Goal: Task Accomplishment & Management: Complete application form

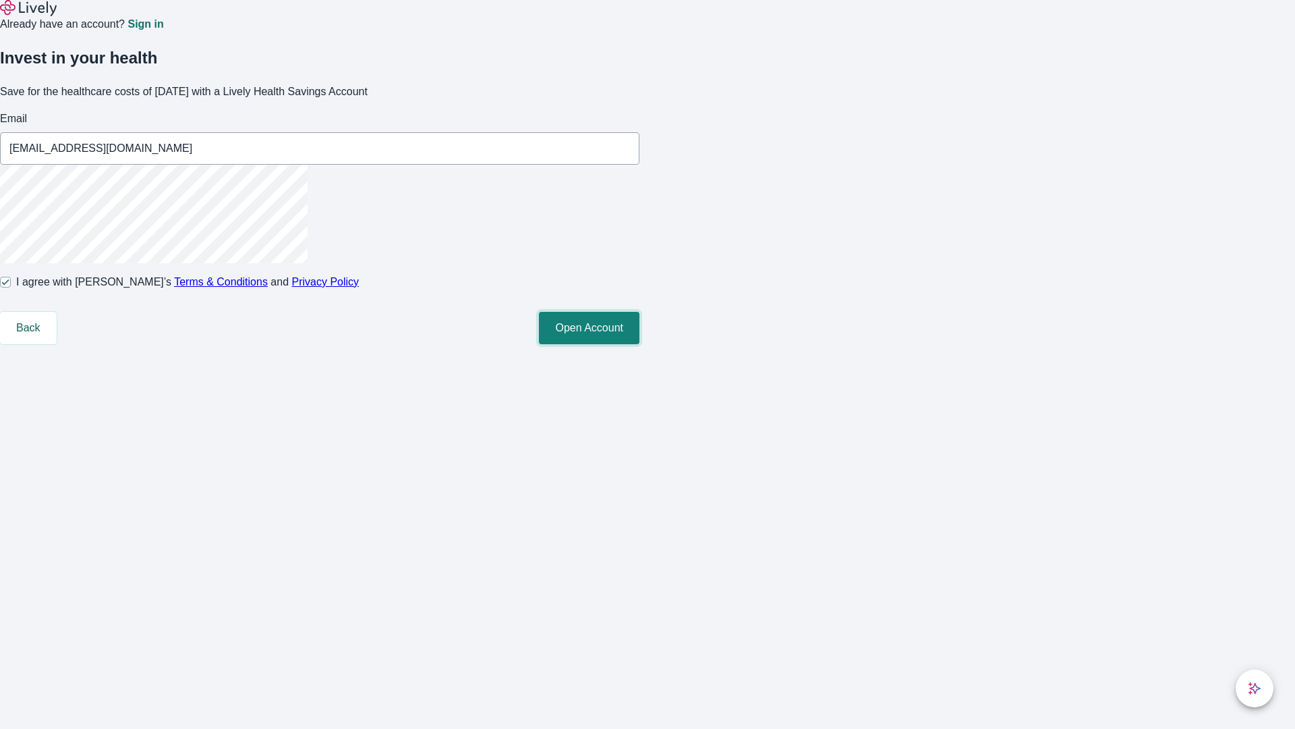
click at [640, 344] on button "Open Account" at bounding box center [589, 328] width 101 height 32
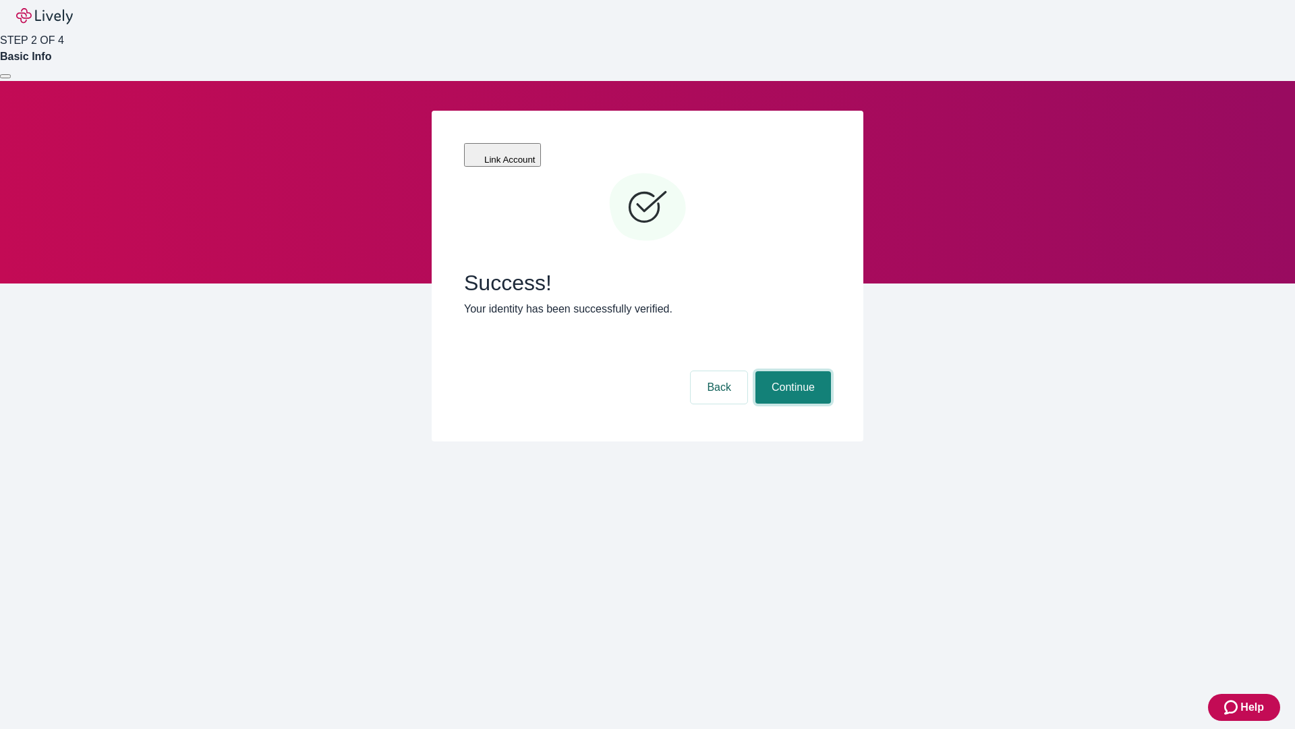
click at [791, 371] on button "Continue" at bounding box center [794, 387] width 76 height 32
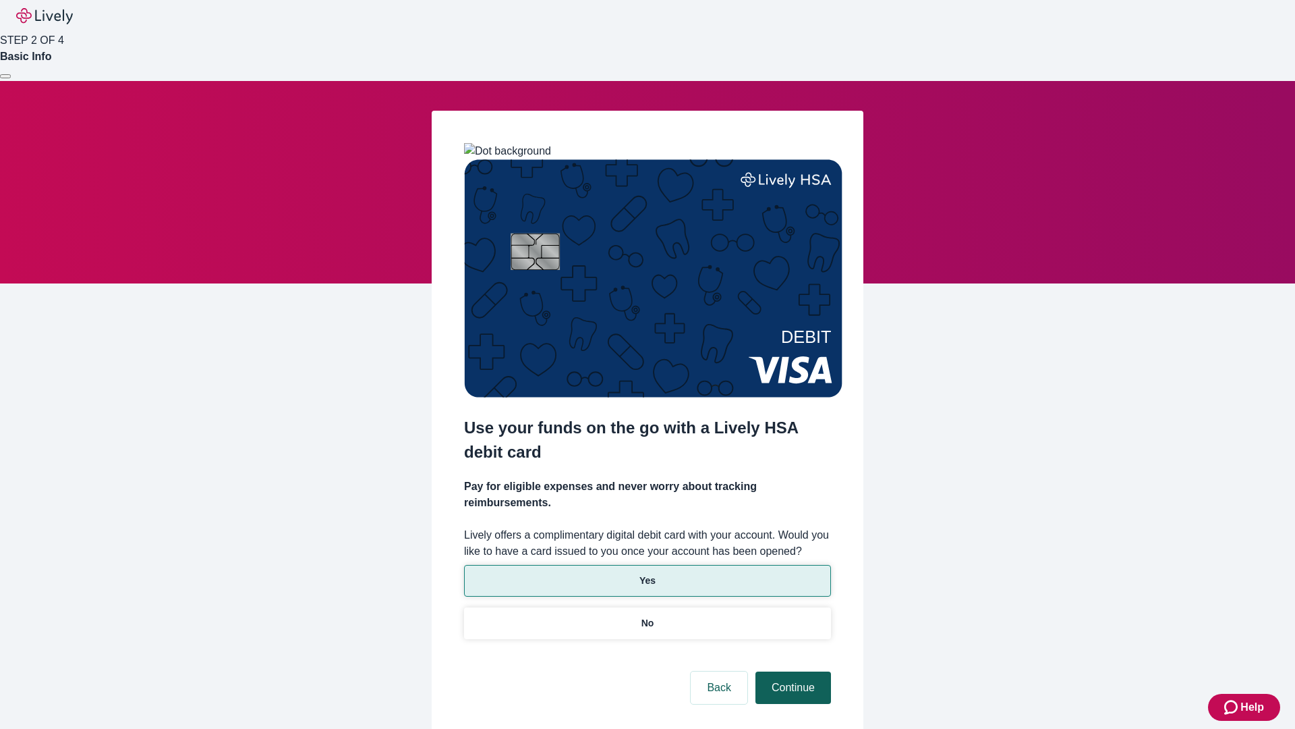
click at [647, 616] on p "No" at bounding box center [648, 623] width 13 height 14
click at [791, 671] on button "Continue" at bounding box center [794, 687] width 76 height 32
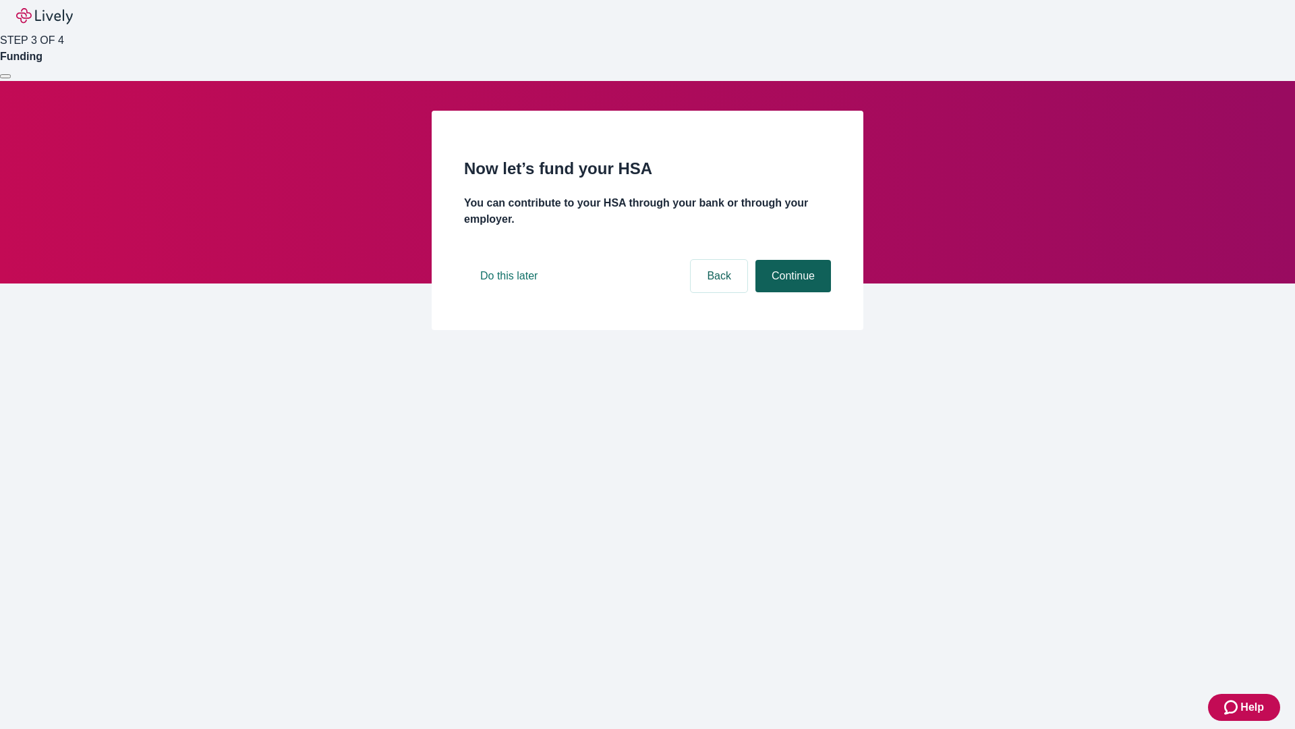
click at [791, 292] on button "Continue" at bounding box center [794, 276] width 76 height 32
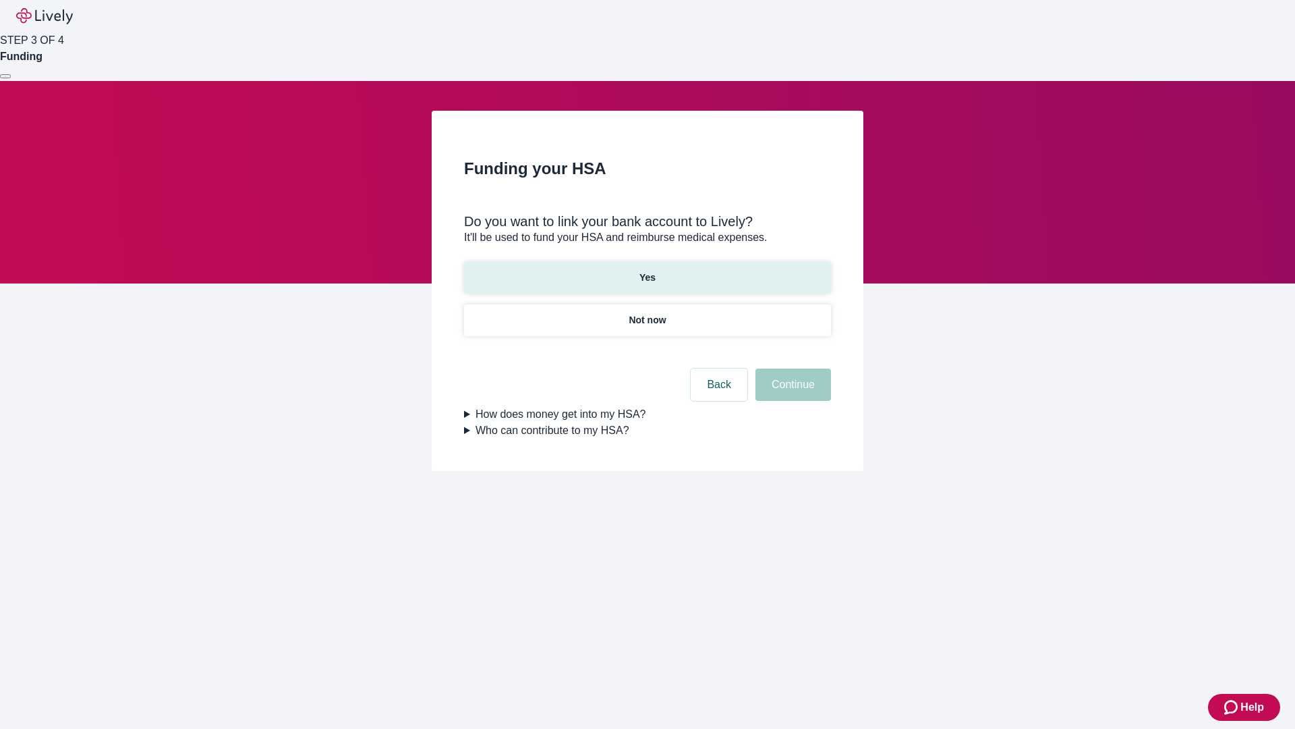
click at [647, 271] on p "Yes" at bounding box center [648, 278] width 16 height 14
click at [791, 368] on button "Continue" at bounding box center [794, 384] width 76 height 32
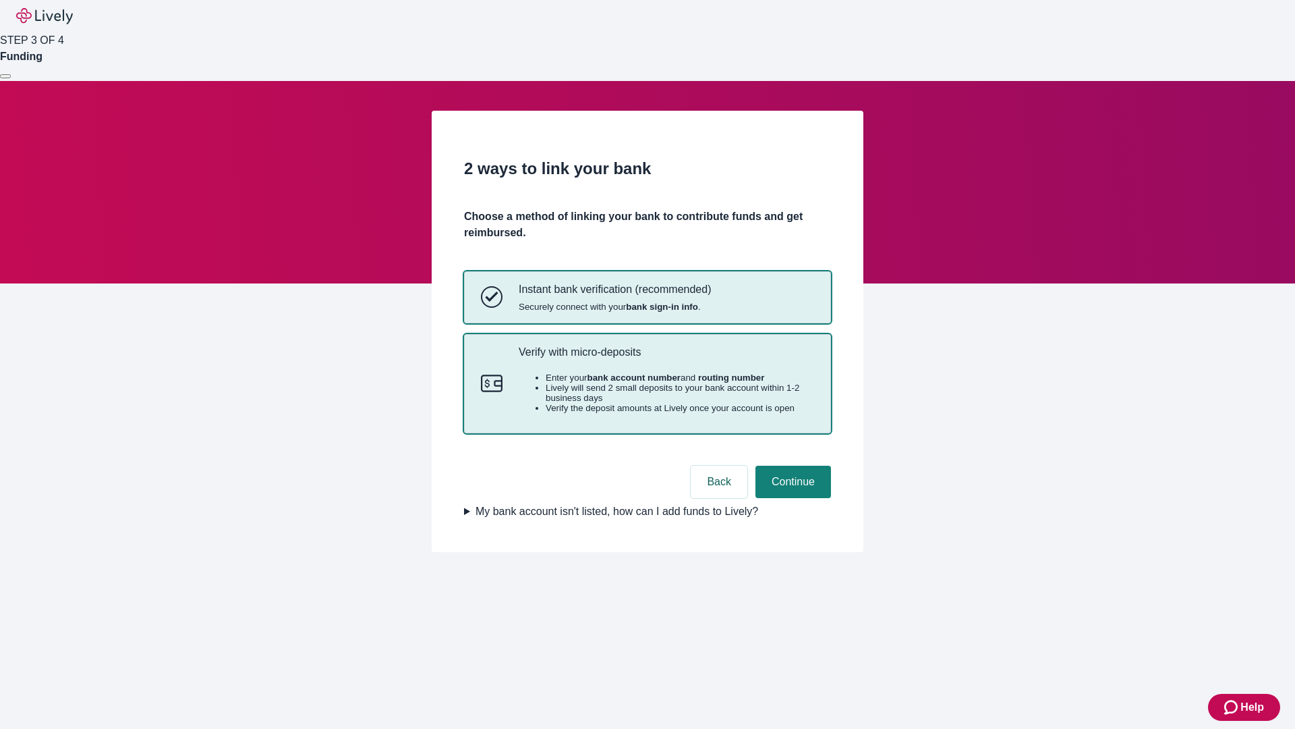
click at [666, 358] on p "Verify with micro-deposits" at bounding box center [667, 351] width 296 height 13
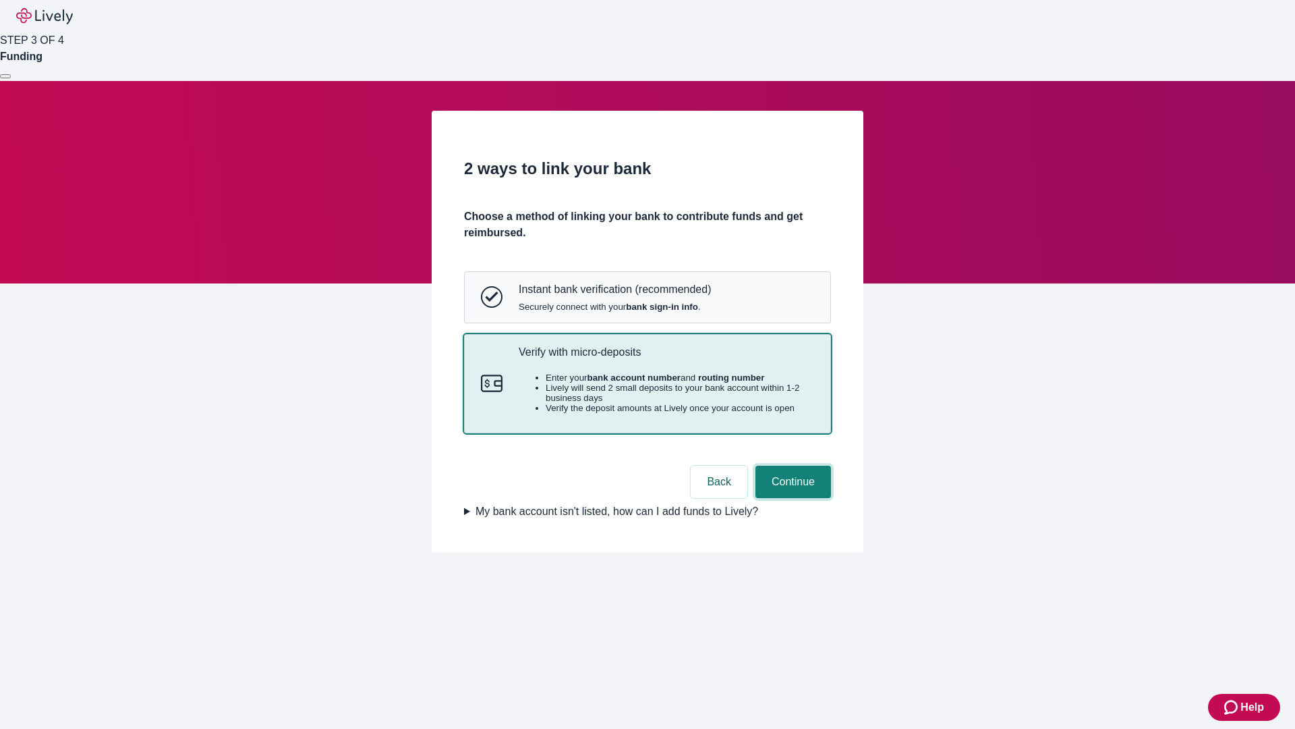
click at [791, 498] on button "Continue" at bounding box center [794, 482] width 76 height 32
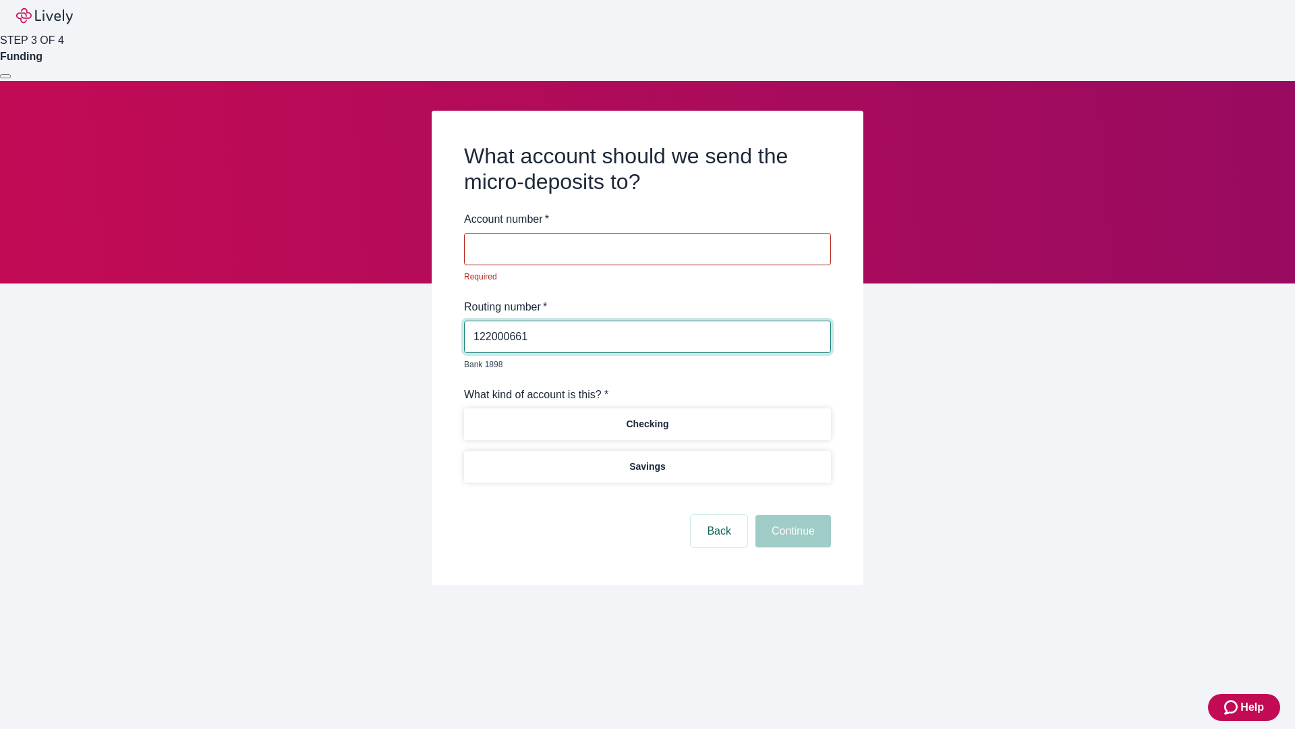
type input "122000661"
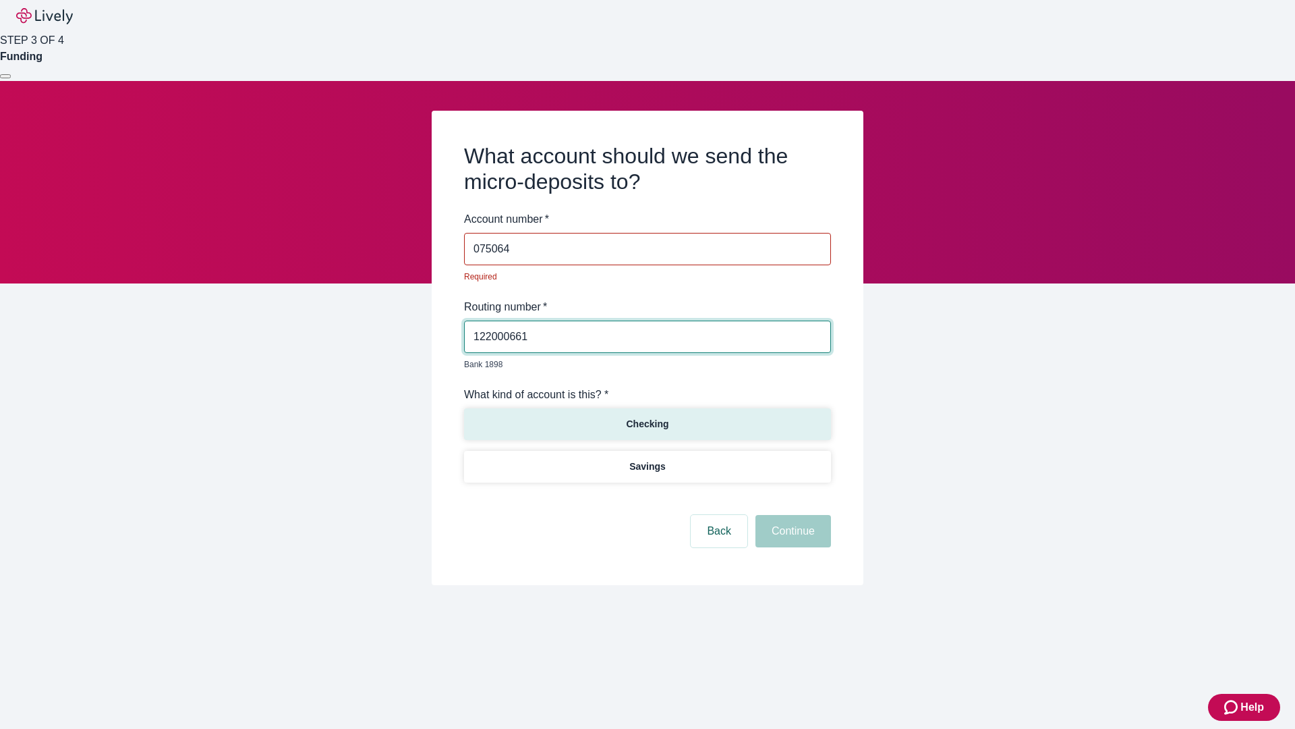
type input "075064"
click at [647, 417] on p "Checking" at bounding box center [647, 424] width 43 height 14
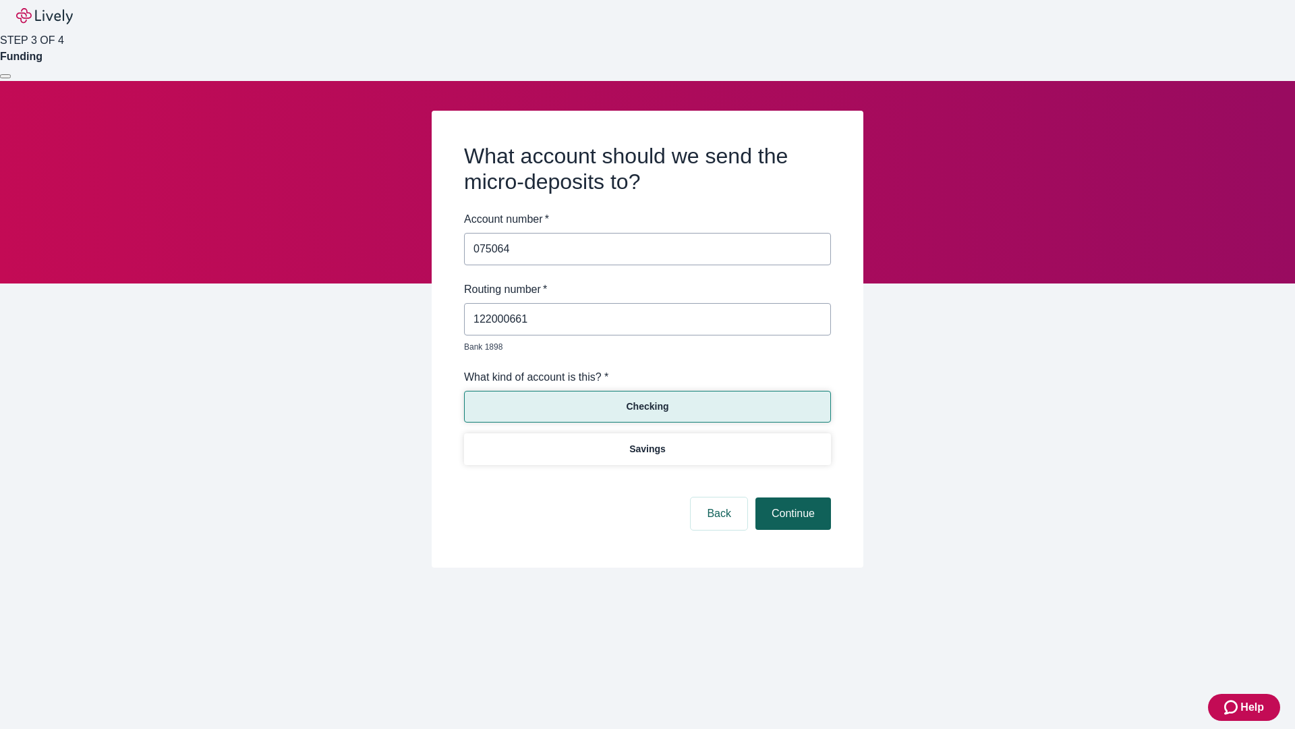
click at [791, 498] on button "Continue" at bounding box center [794, 513] width 76 height 32
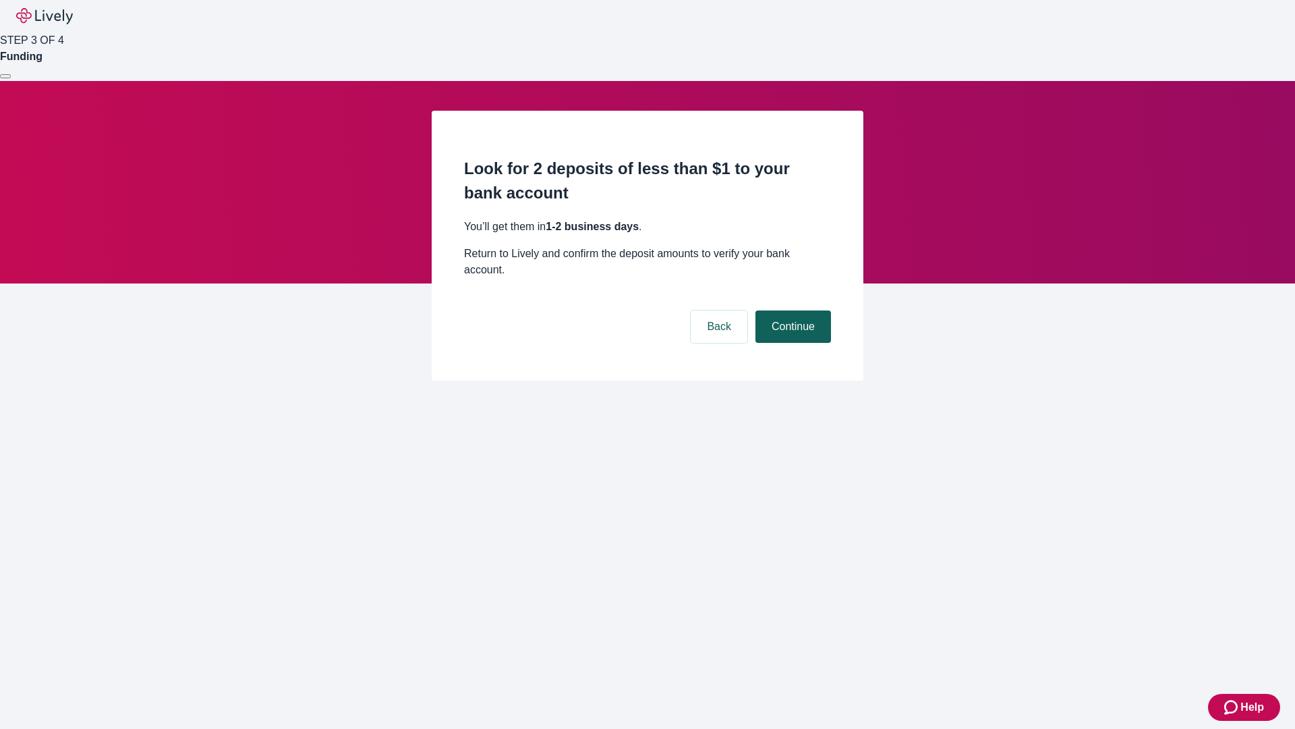
click at [791, 310] on button "Continue" at bounding box center [794, 326] width 76 height 32
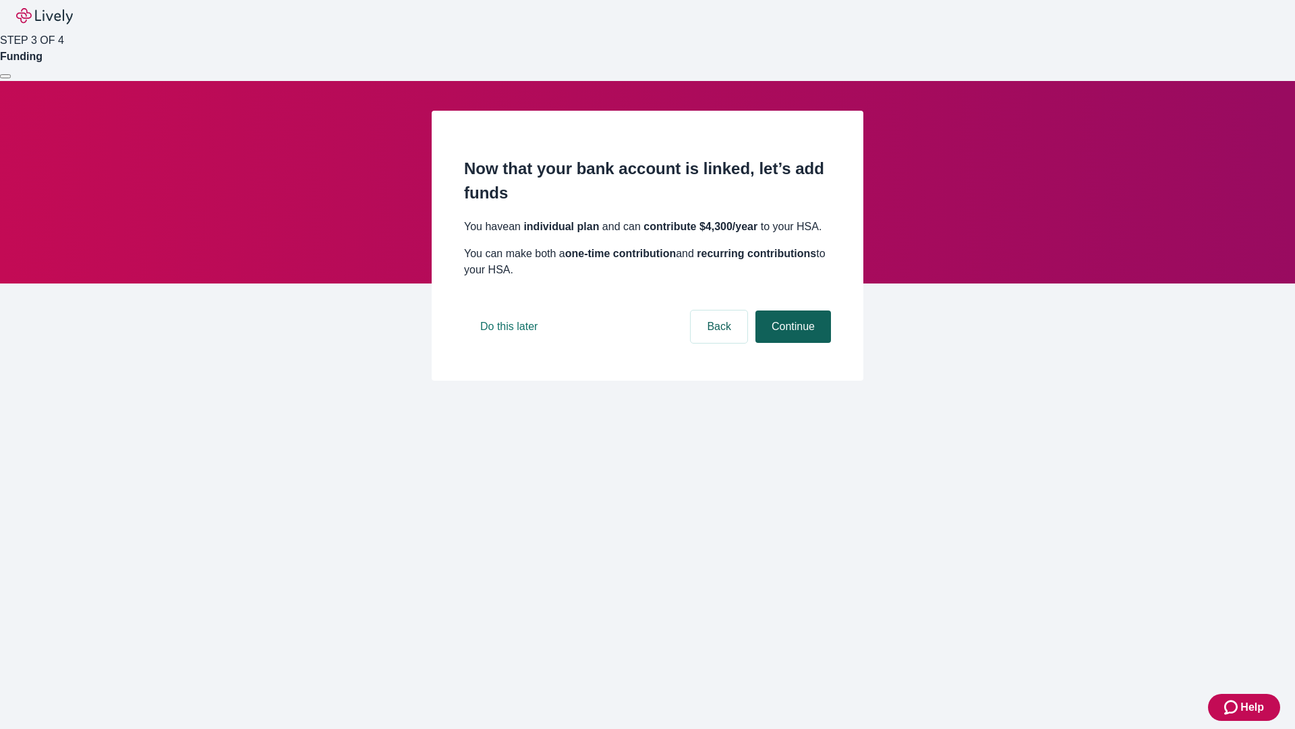
click at [791, 343] on button "Continue" at bounding box center [794, 326] width 76 height 32
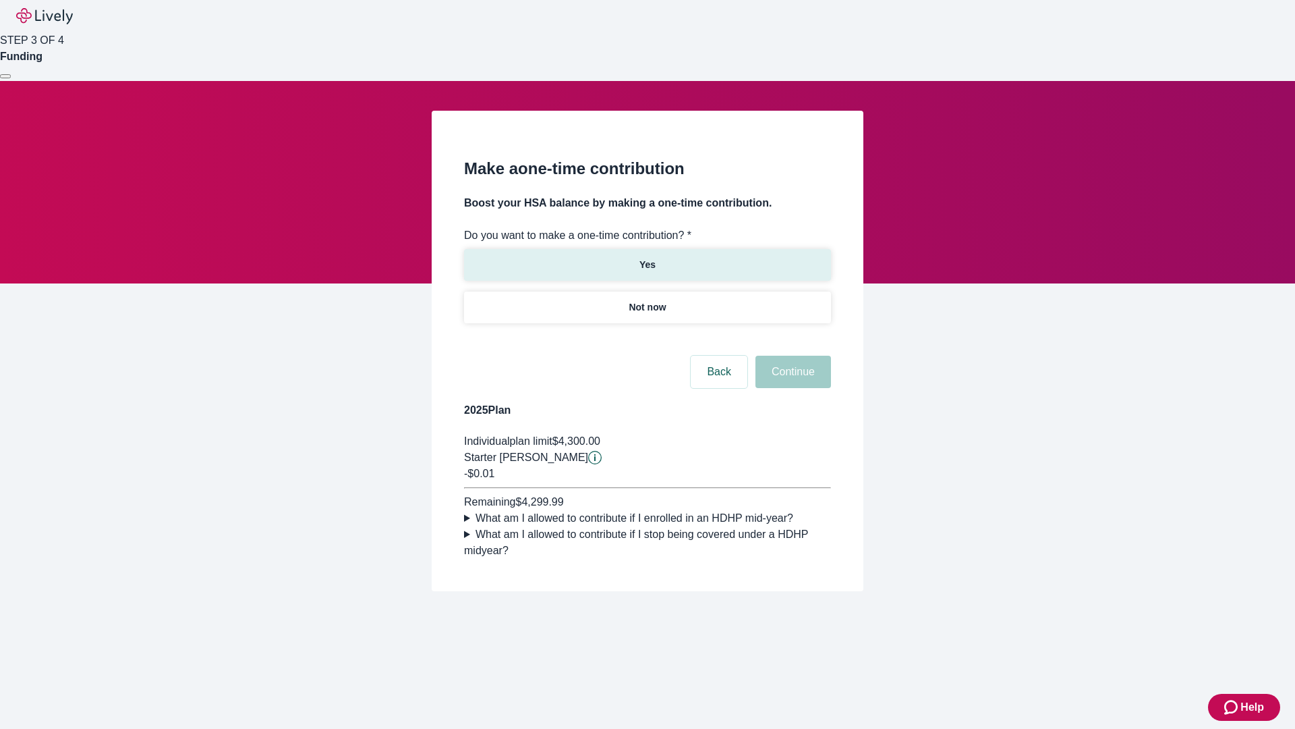
click at [647, 258] on p "Yes" at bounding box center [648, 265] width 16 height 14
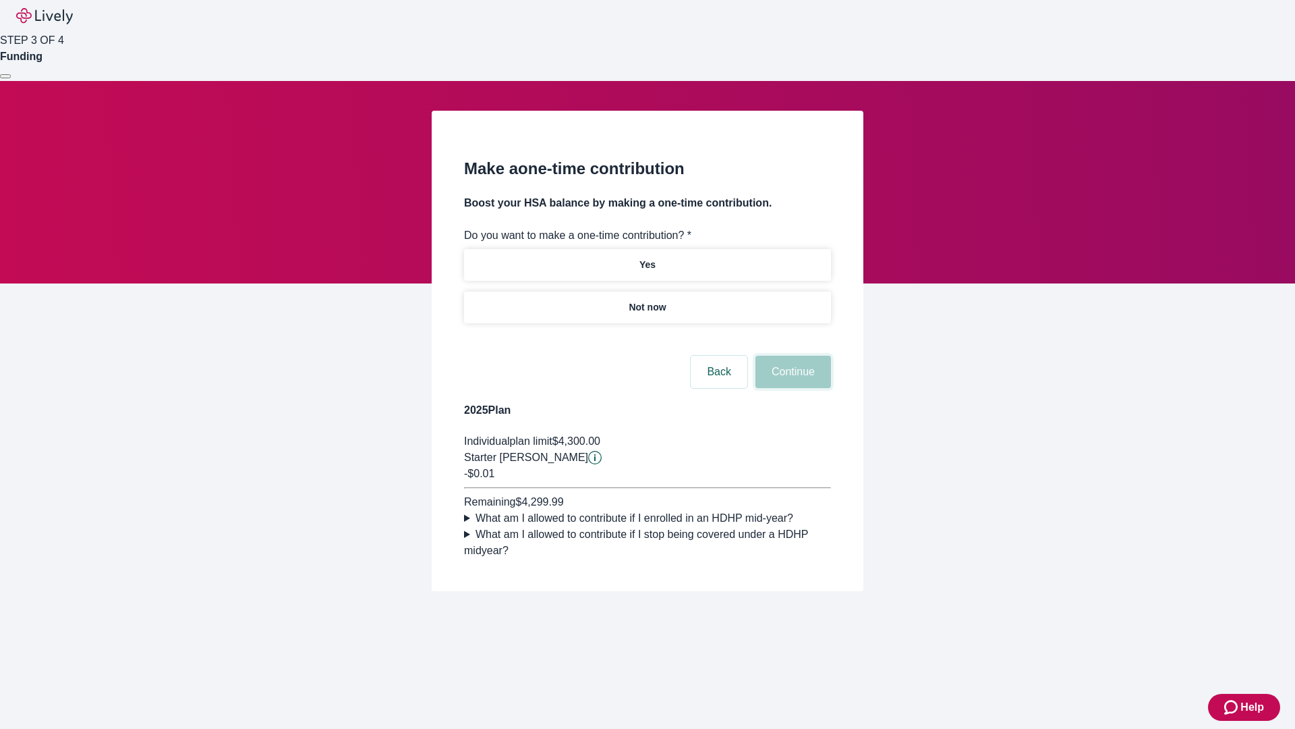
click at [791, 388] on button "Continue" at bounding box center [794, 372] width 76 height 32
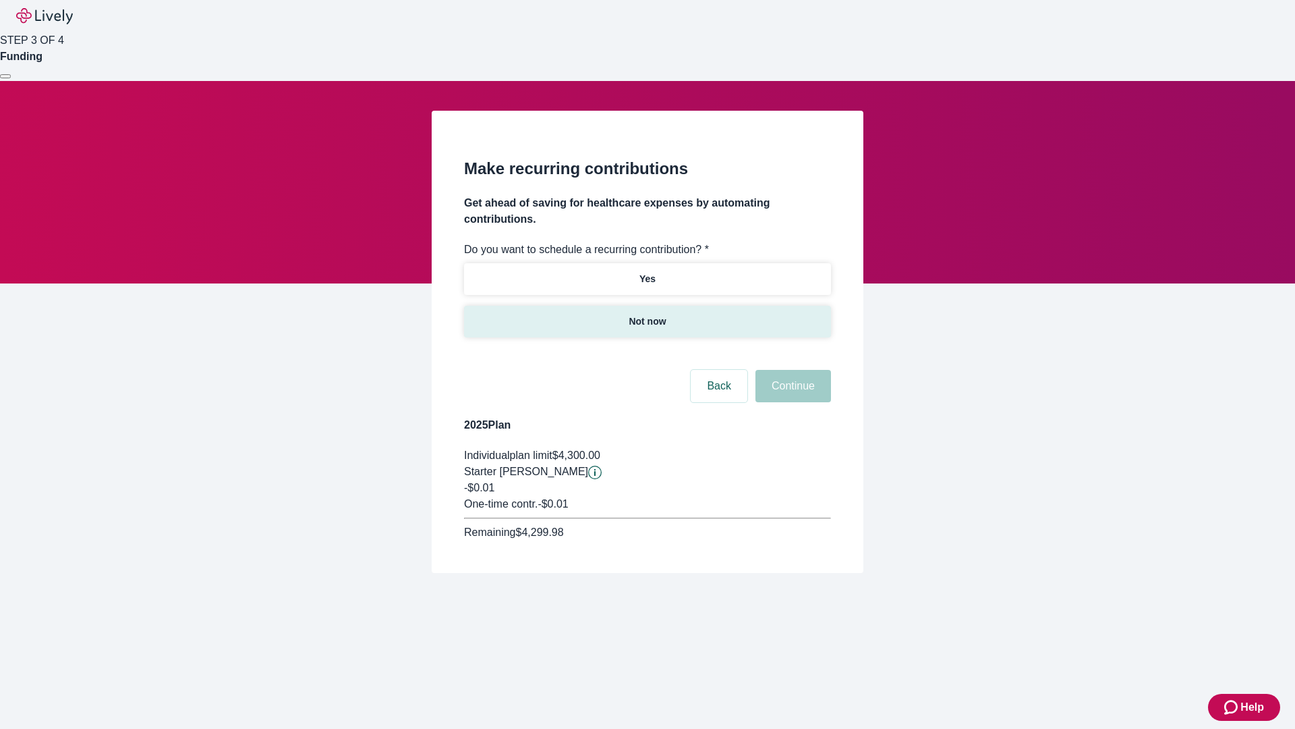
click at [647, 314] on p "Not now" at bounding box center [647, 321] width 37 height 14
click at [791, 370] on button "Continue" at bounding box center [794, 386] width 76 height 32
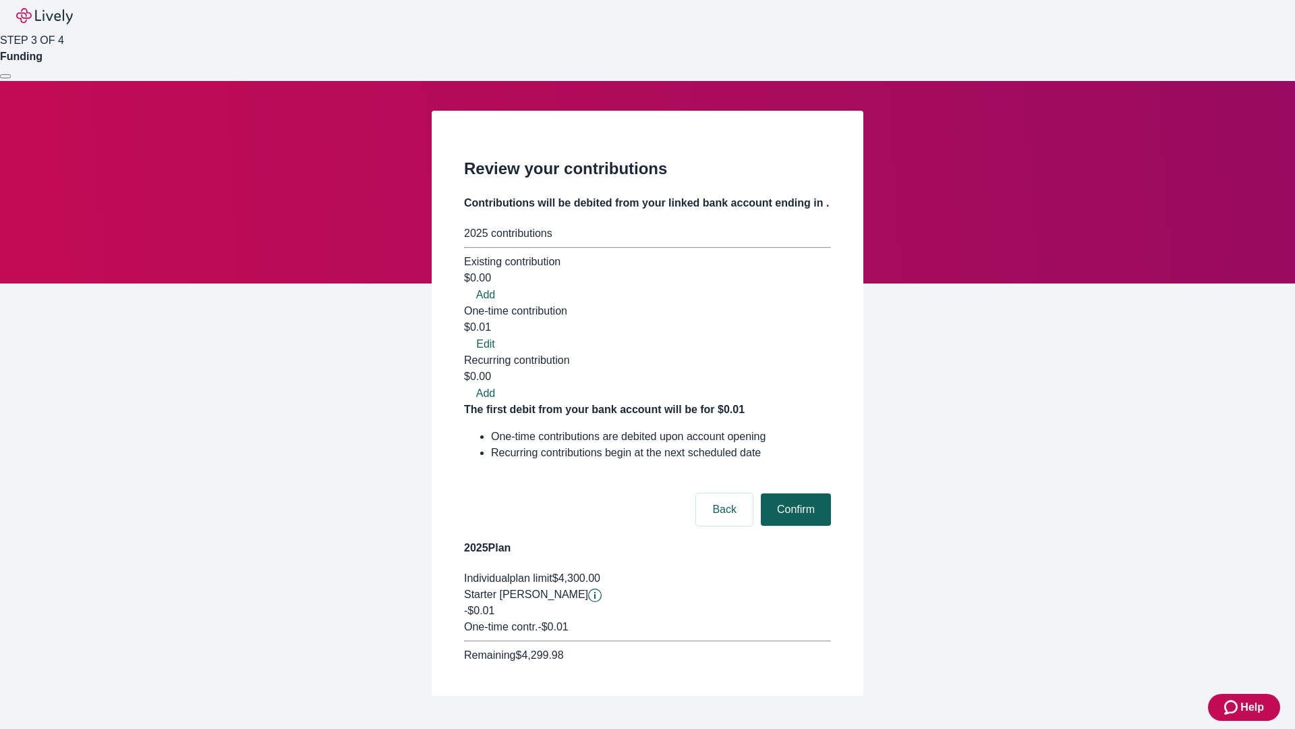
click at [794, 493] on button "Confirm" at bounding box center [796, 509] width 70 height 32
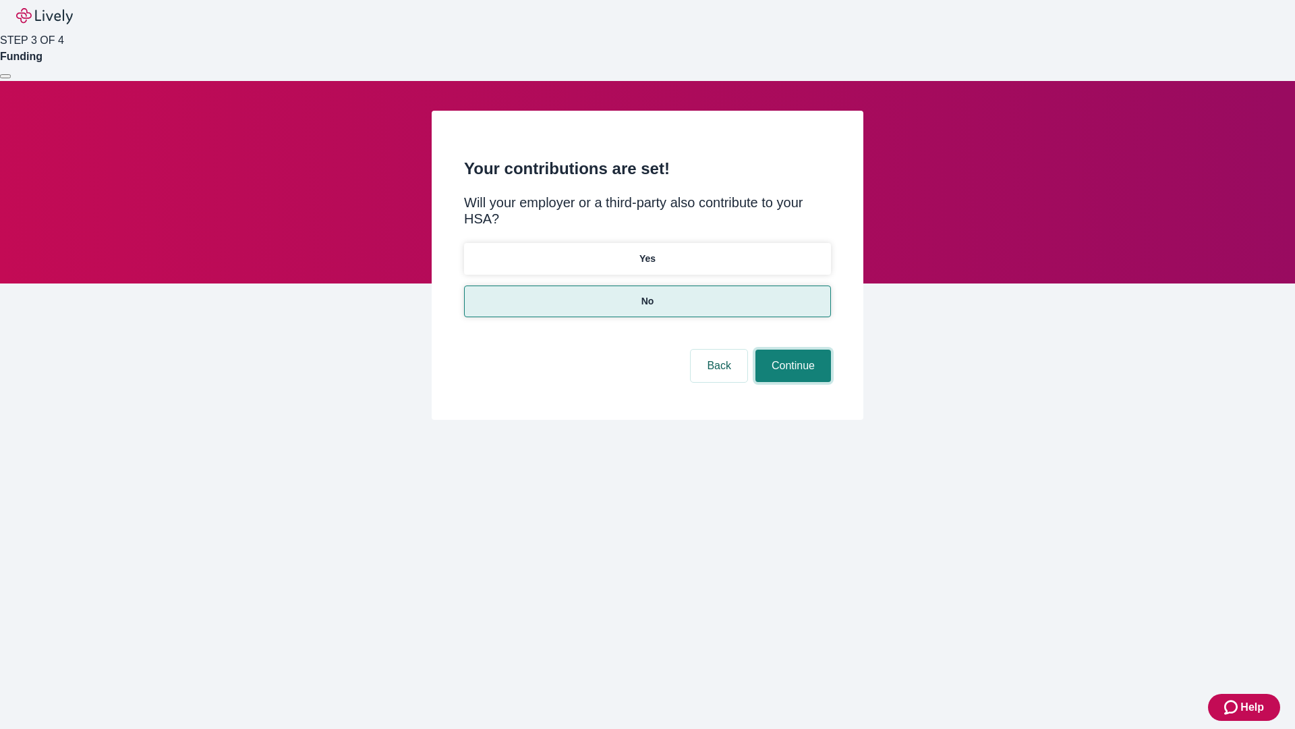
click at [791, 349] on button "Continue" at bounding box center [794, 365] width 76 height 32
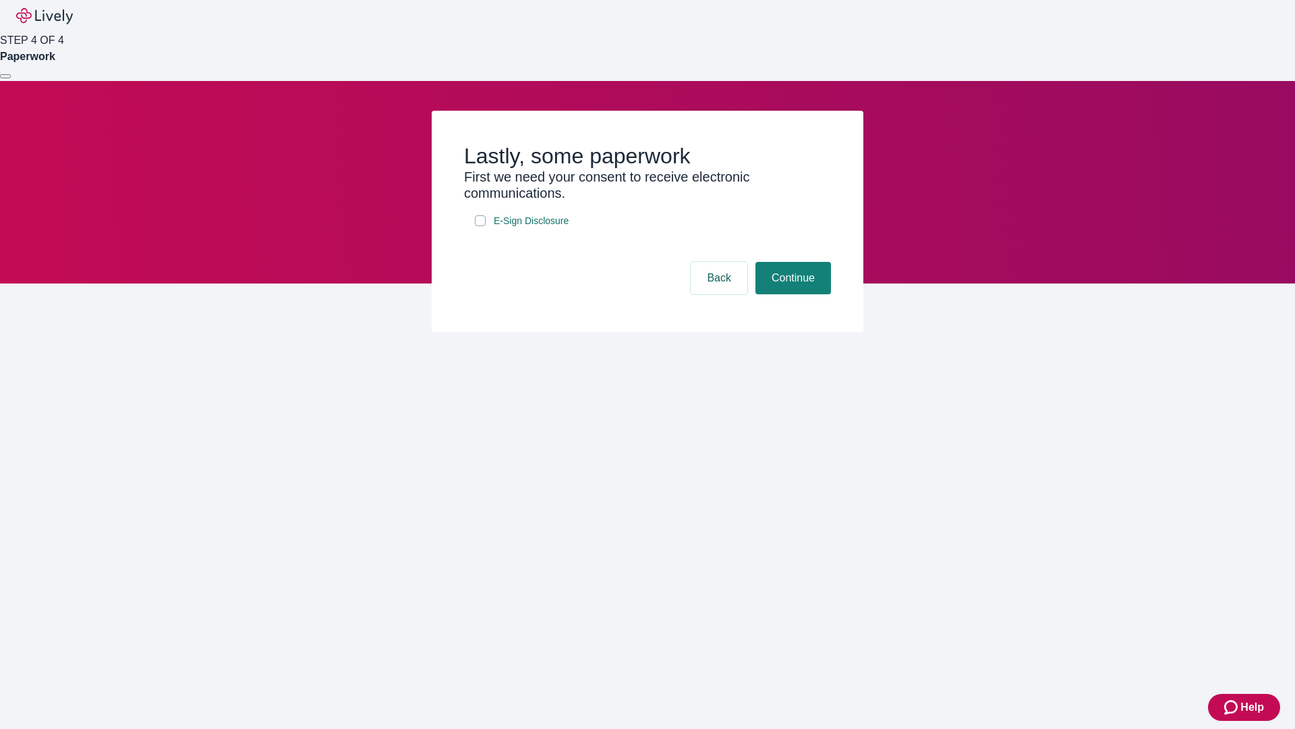
click at [480, 226] on input "E-Sign Disclosure" at bounding box center [480, 220] width 11 height 11
checkbox input "true"
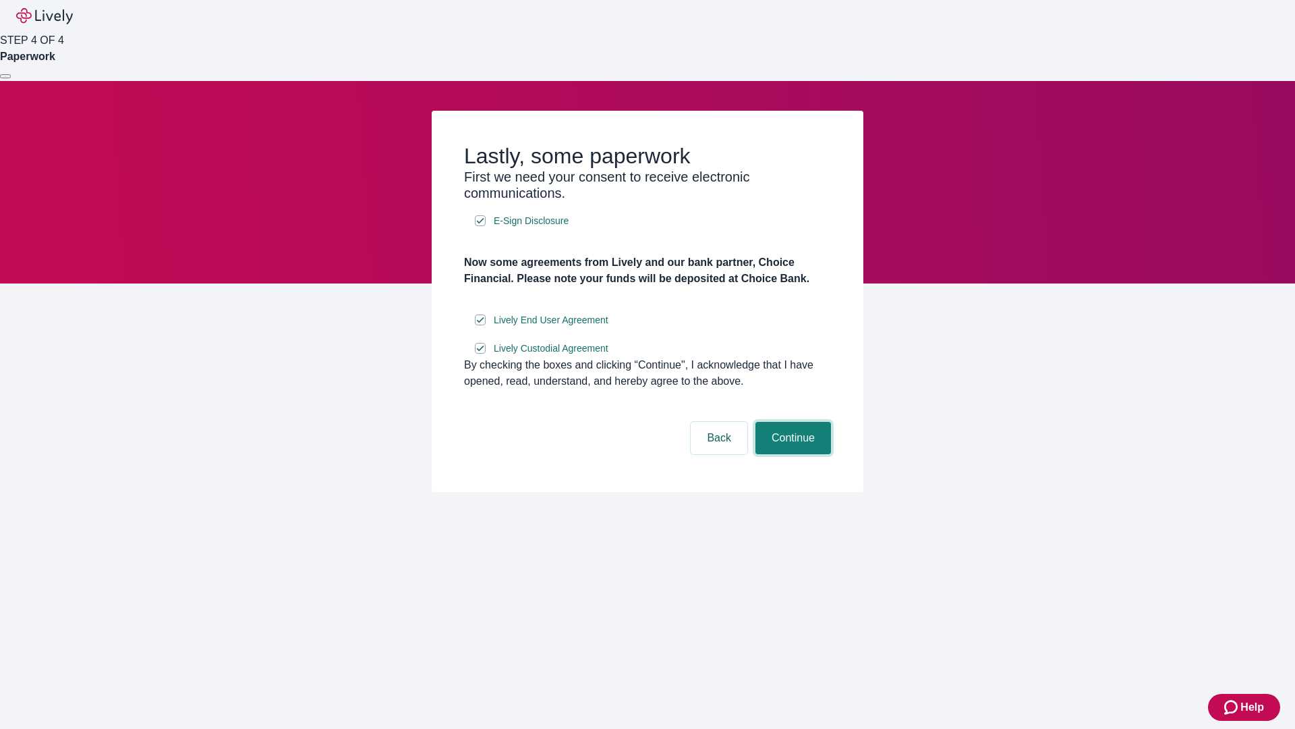
click at [791, 454] on button "Continue" at bounding box center [794, 438] width 76 height 32
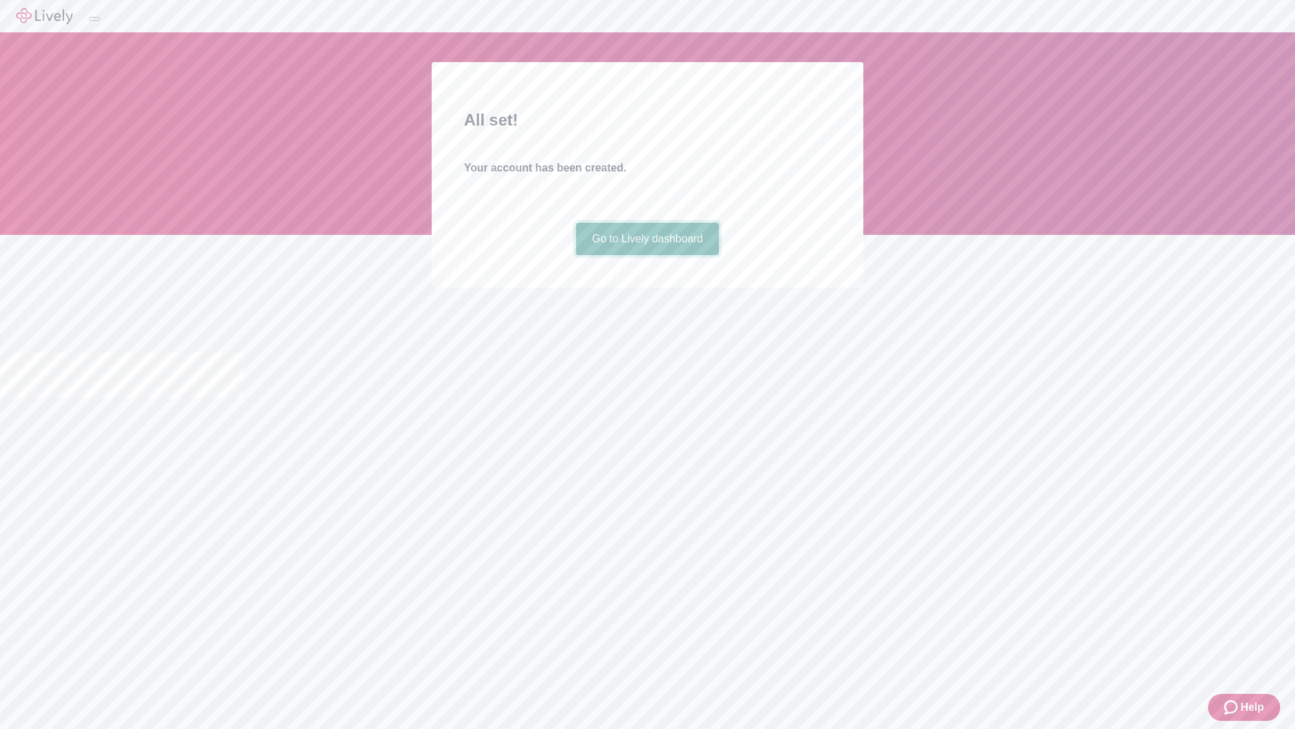
click at [647, 255] on link "Go to Lively dashboard" at bounding box center [648, 239] width 144 height 32
